Goal: Find specific page/section: Find specific page/section

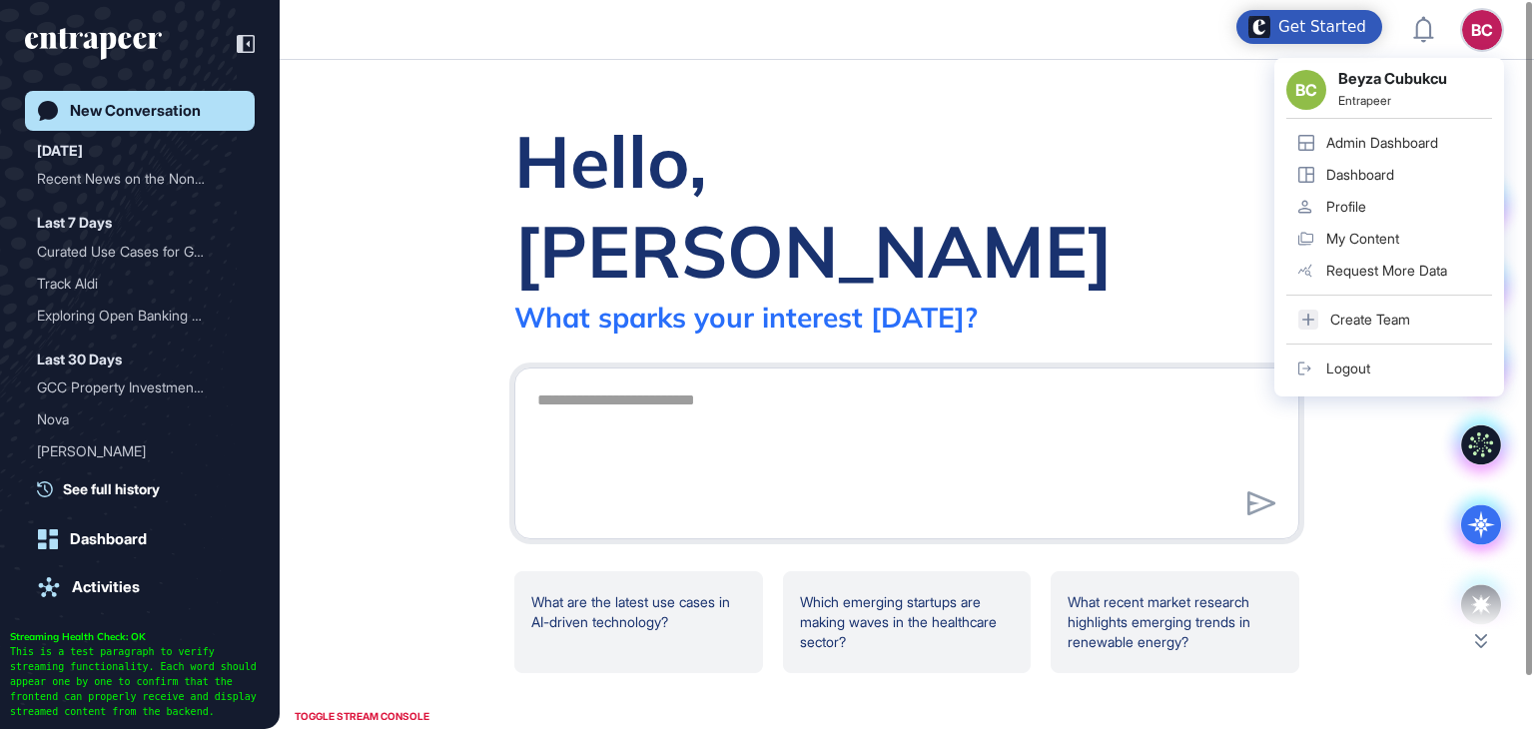
click at [1400, 144] on div "Admin Dashboard" at bounding box center [1383, 143] width 112 height 16
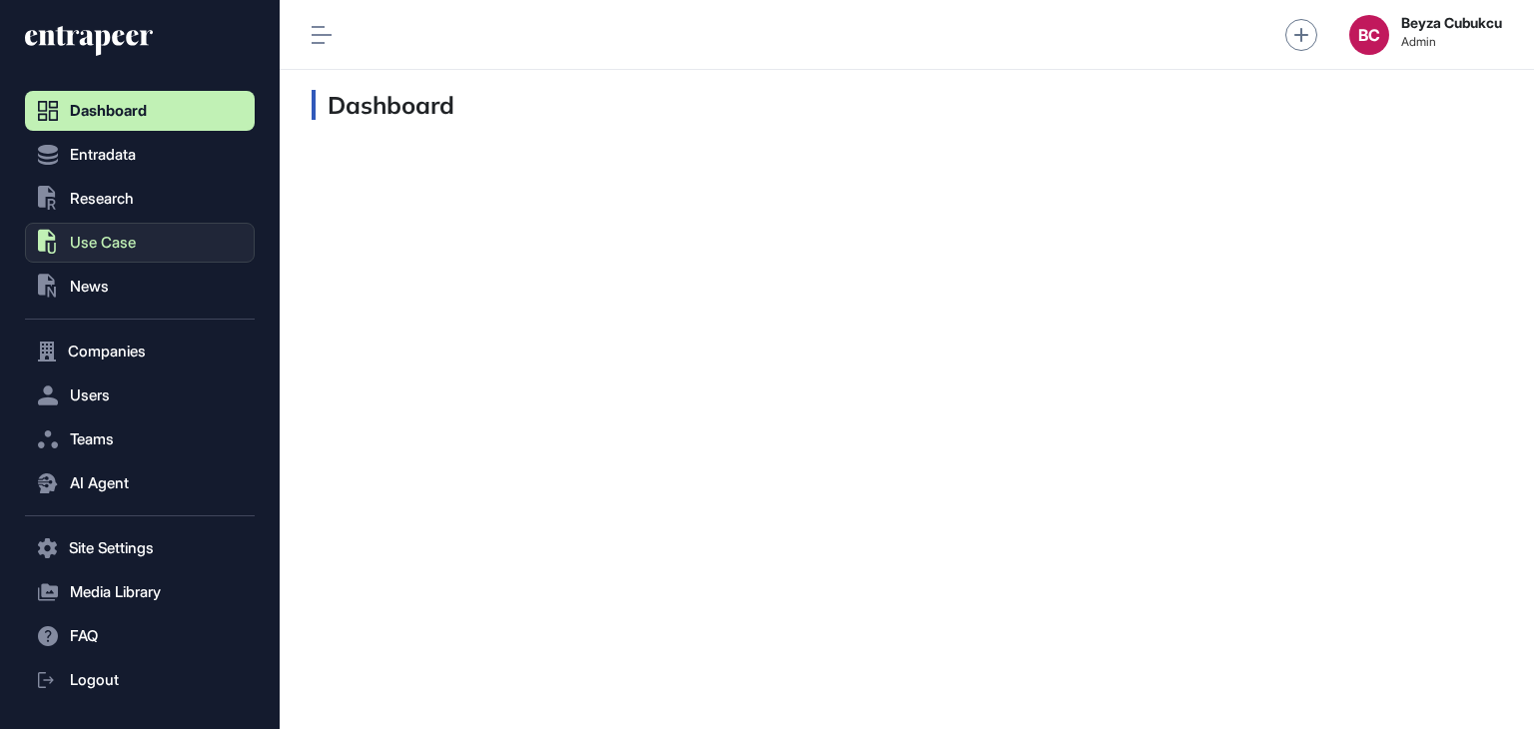
click at [129, 235] on span "Use Case" at bounding box center [103, 243] width 66 height 16
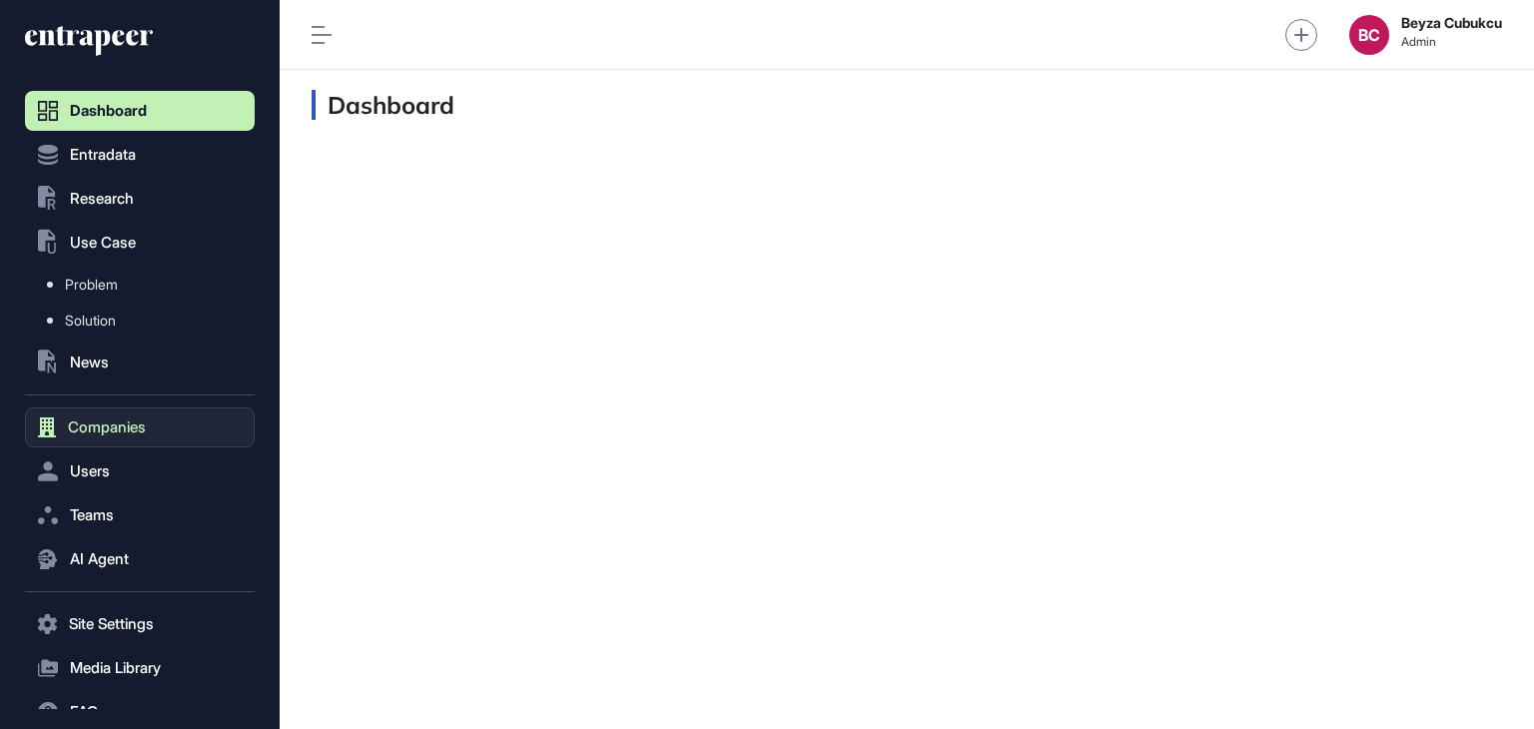
click at [87, 426] on span "Companies" at bounding box center [107, 428] width 78 height 16
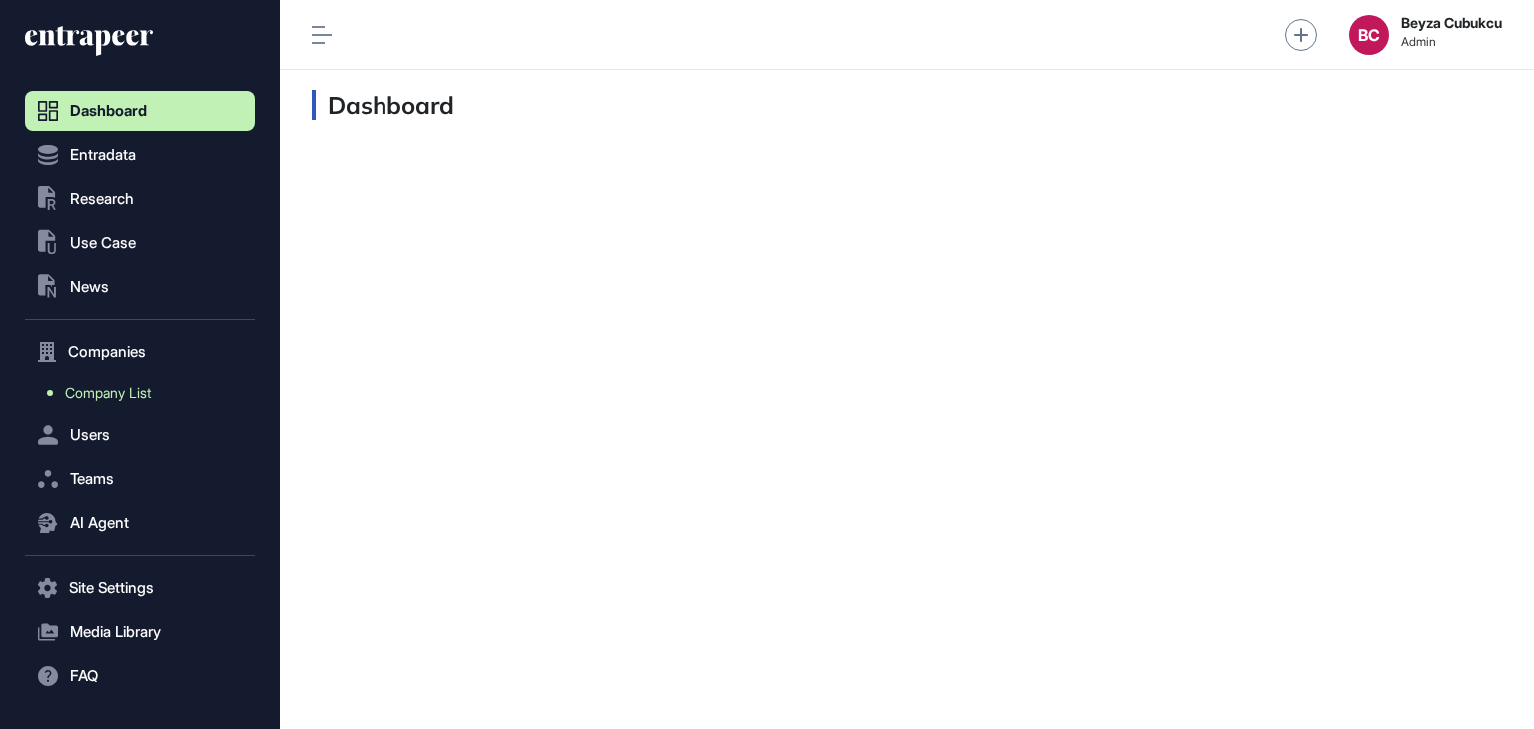
click at [140, 402] on link "Company List" at bounding box center [145, 394] width 220 height 36
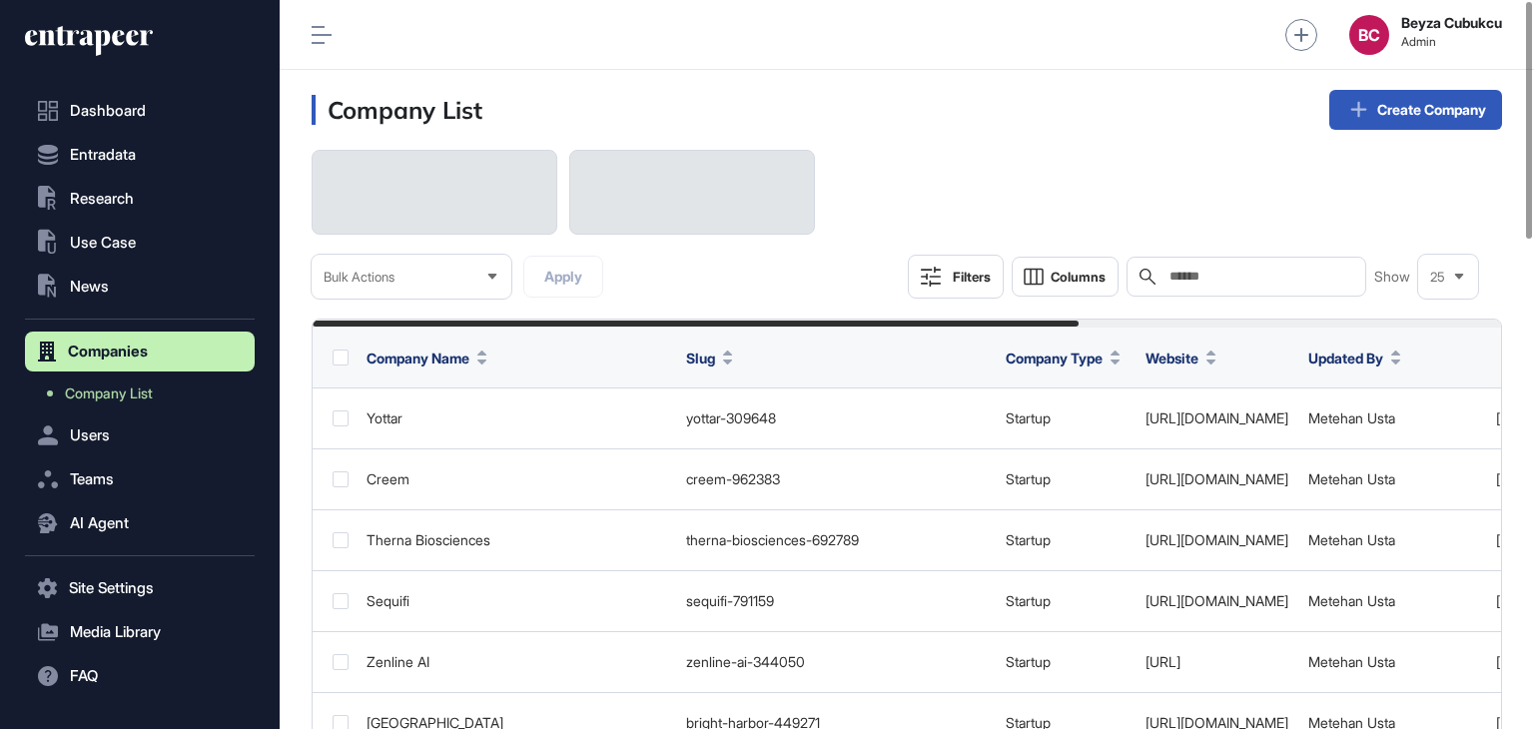
click at [1170, 271] on input "text" at bounding box center [1261, 277] width 186 height 16
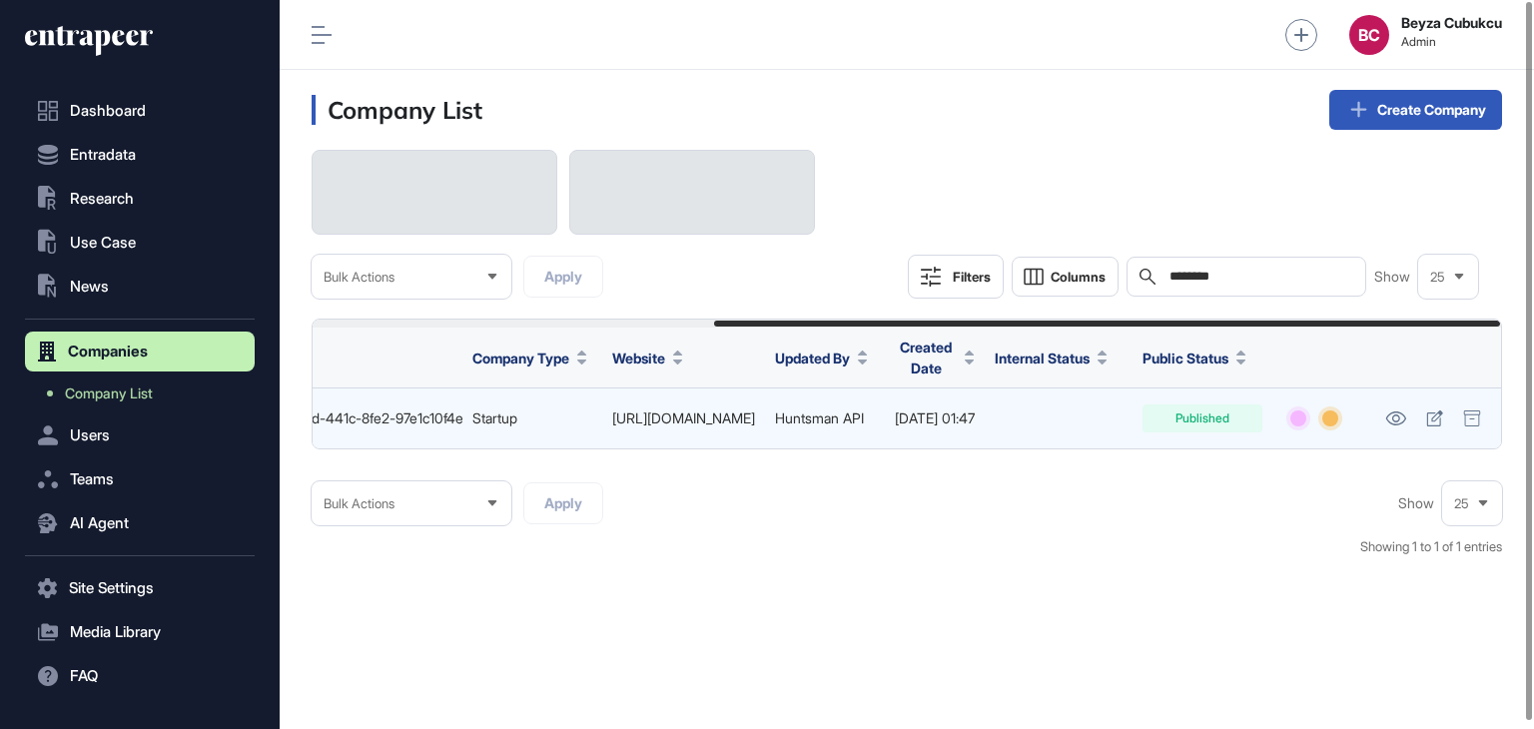
scroll to position [0, 606]
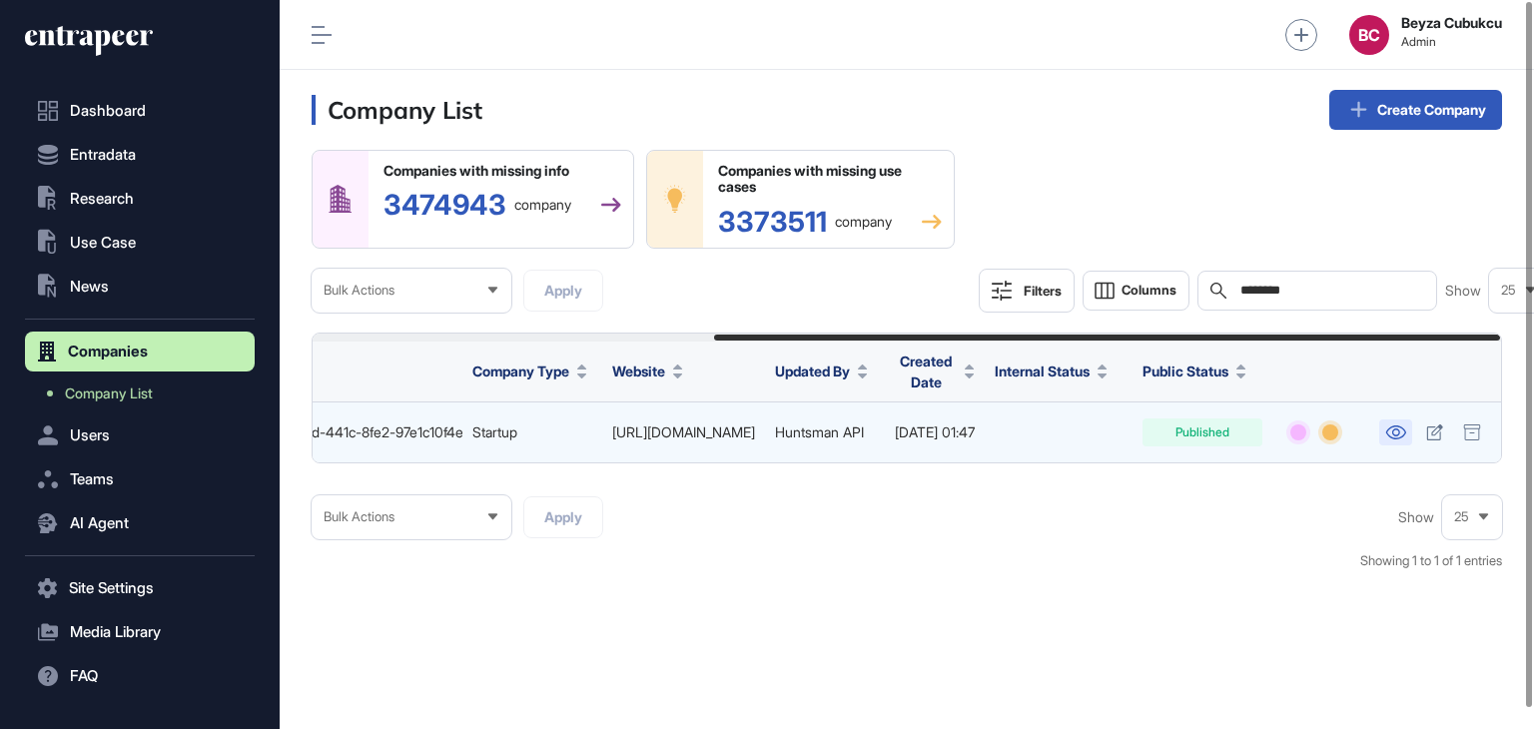
type input "********"
click at [1391, 428] on icon at bounding box center [1396, 433] width 20 height 14
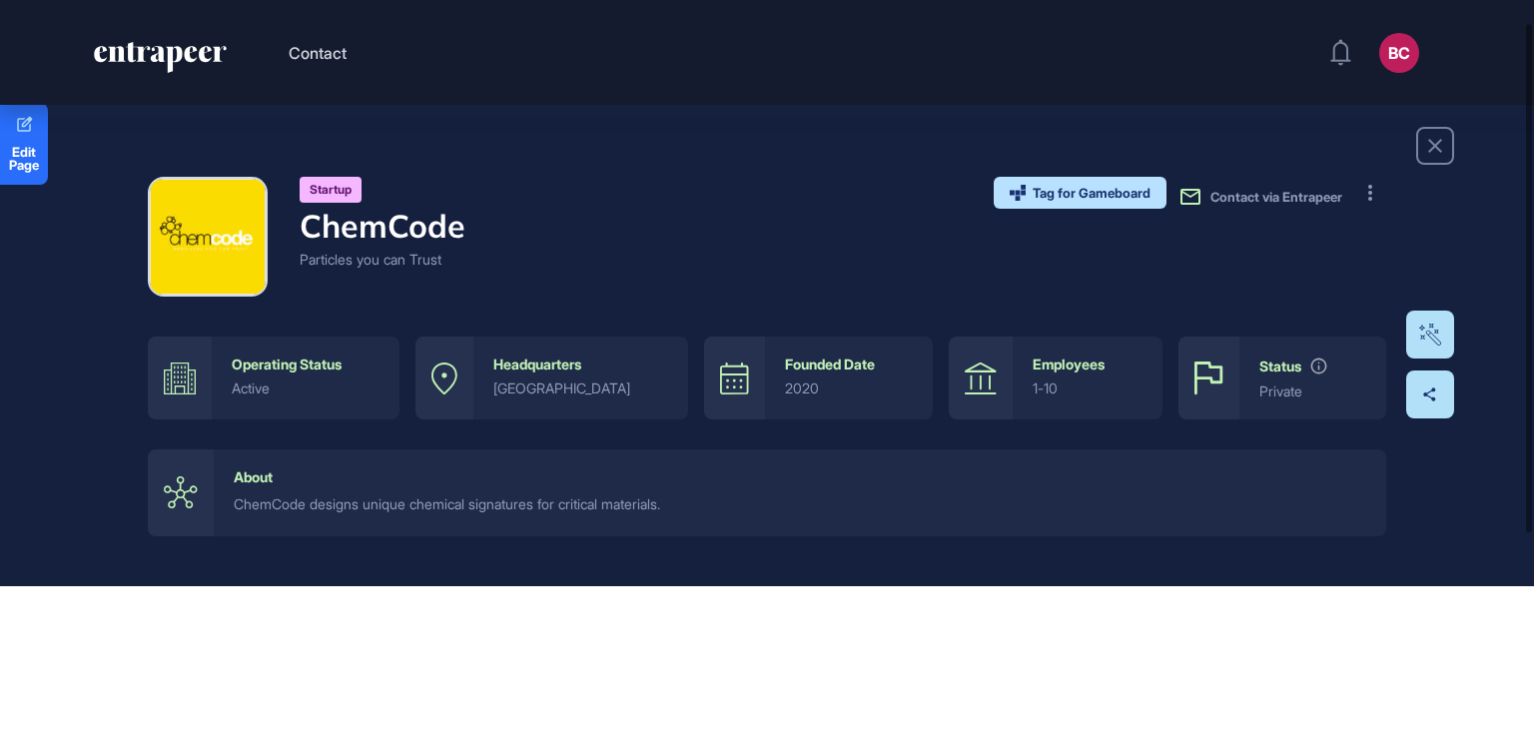
scroll to position [20, 0]
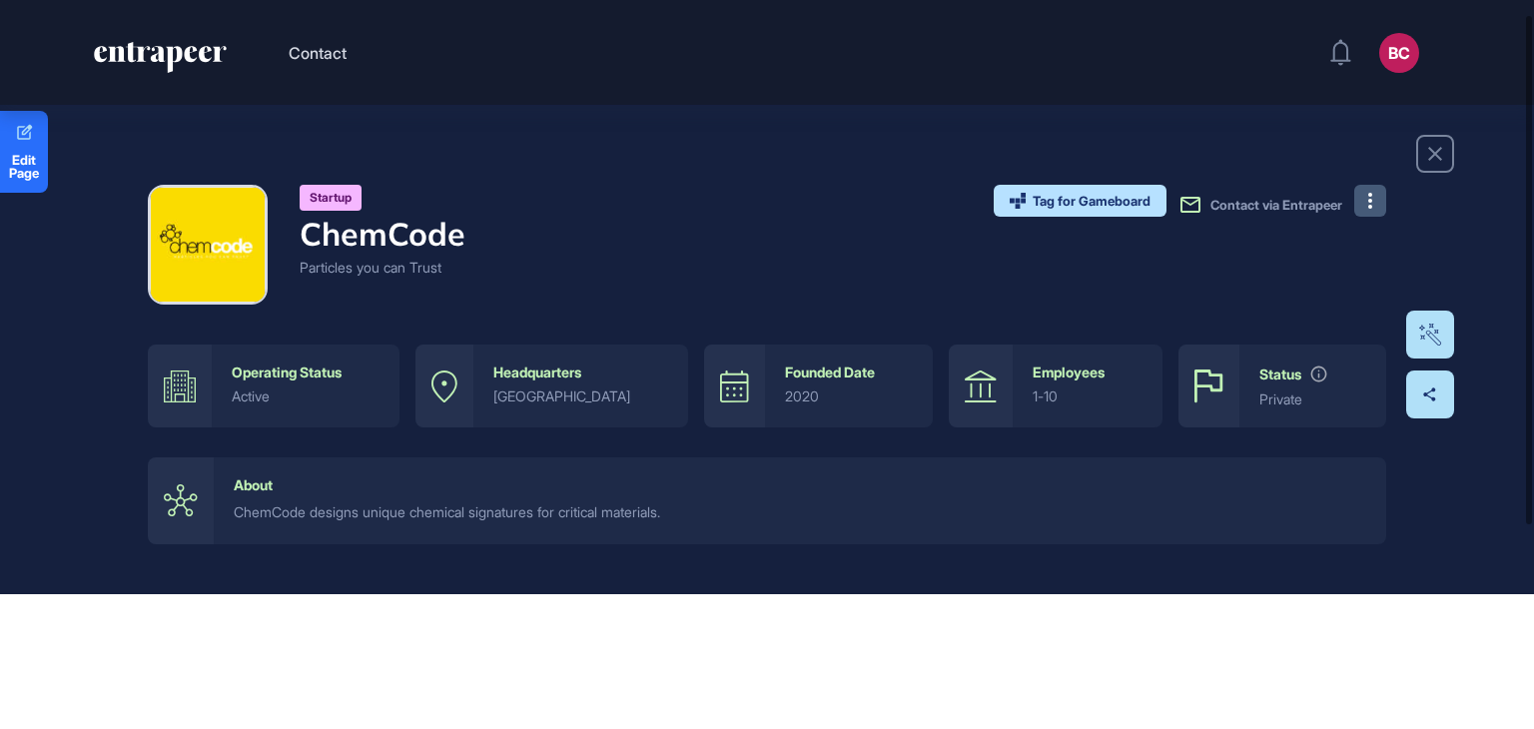
click at [1373, 204] on button at bounding box center [1371, 201] width 32 height 32
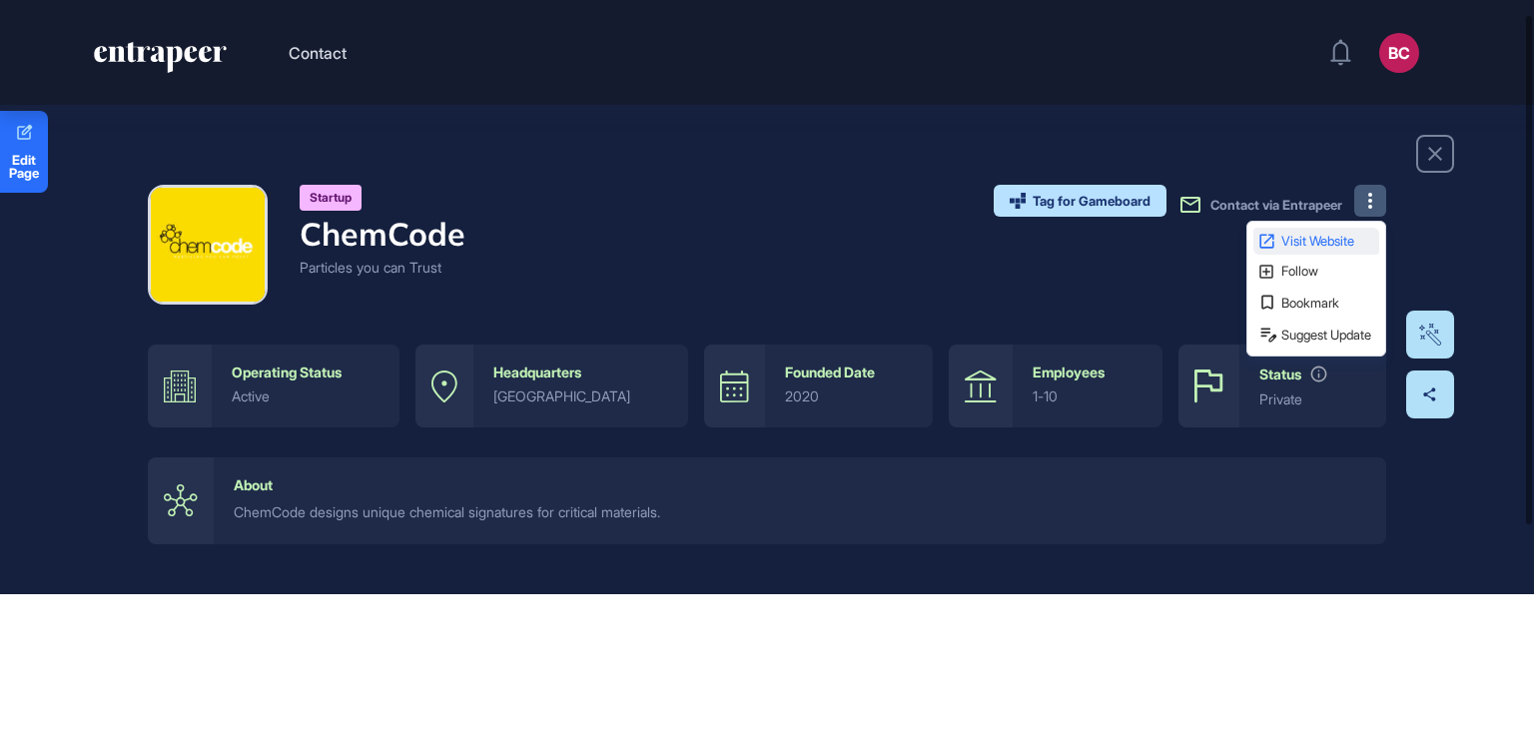
click at [1320, 241] on span "Visit Website" at bounding box center [1329, 241] width 94 height 13
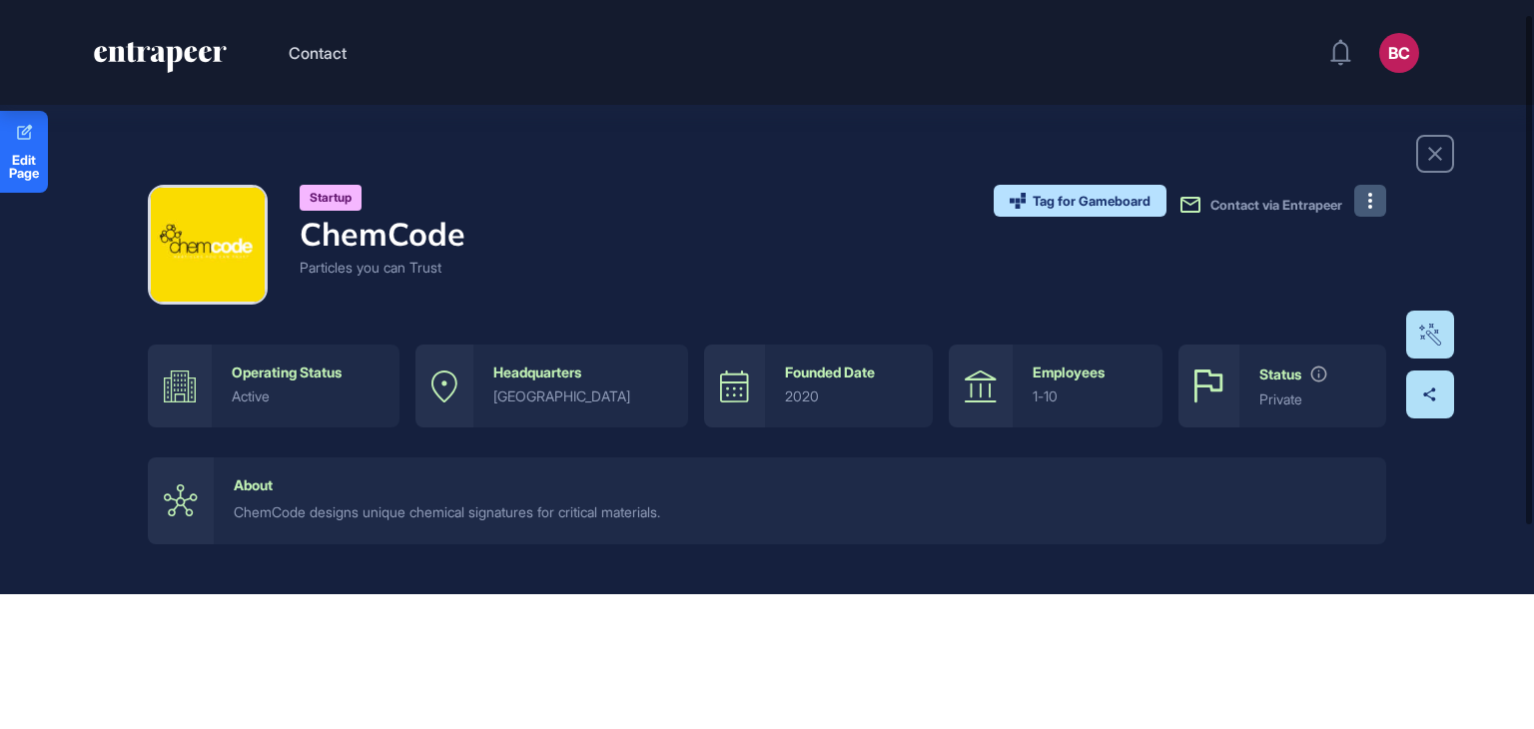
click at [1366, 189] on button at bounding box center [1371, 201] width 32 height 32
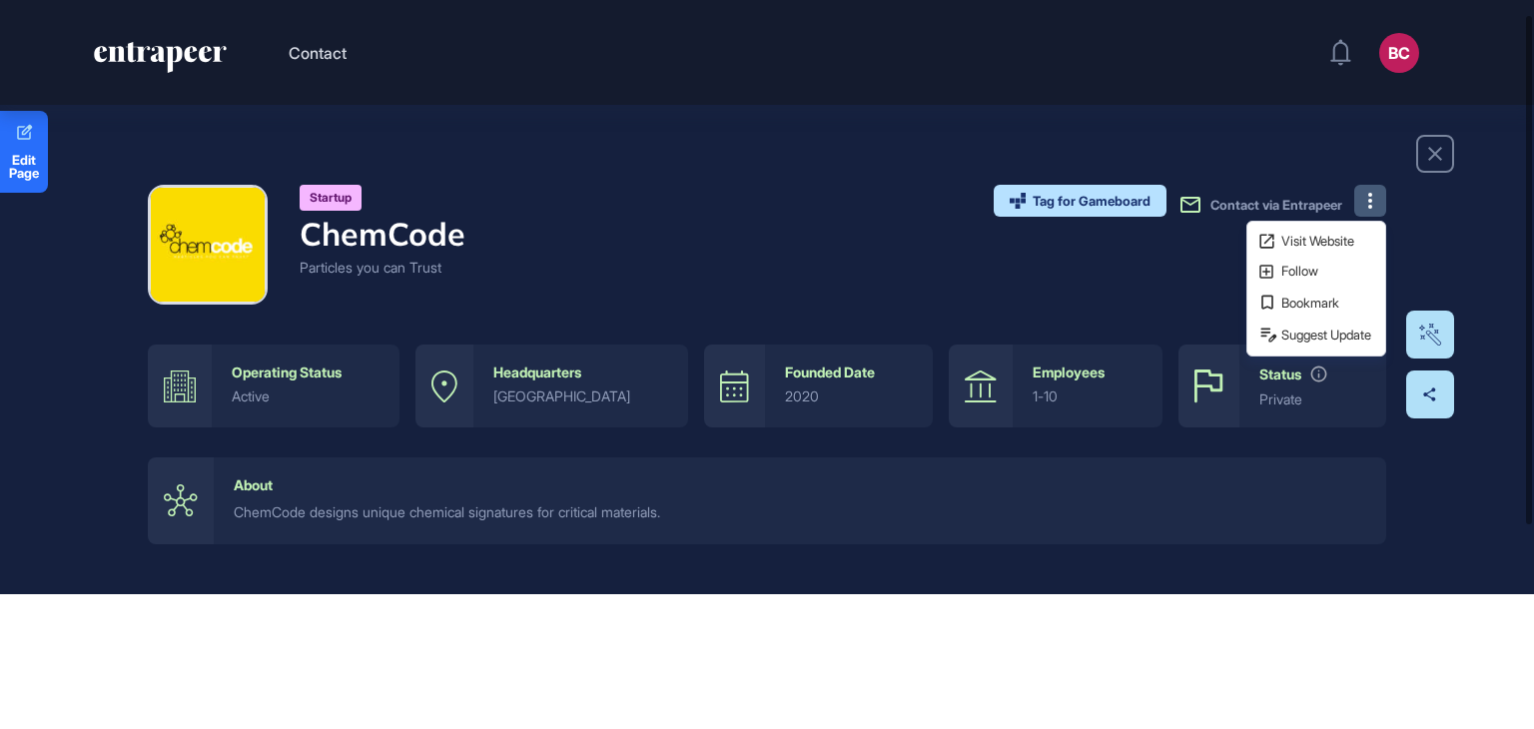
click at [1466, 214] on div "Startup ChemCode Particles you can Trust Tag for Gameboard Build Partner Invest…" at bounding box center [767, 339] width 1534 height 509
